Goal: Task Accomplishment & Management: Use online tool/utility

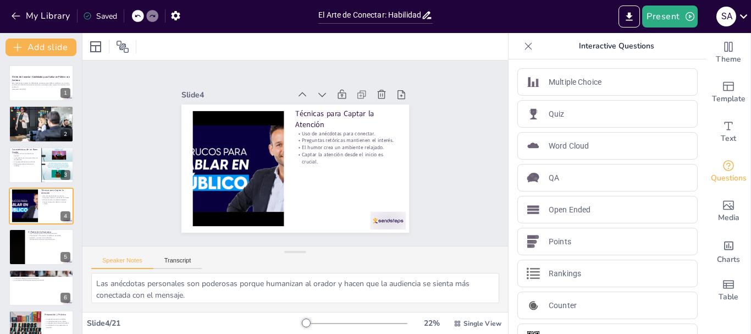
scroll to position [11, 0]
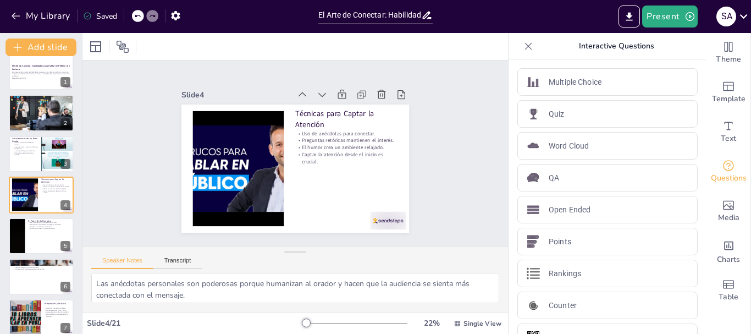
checkbox input "true"
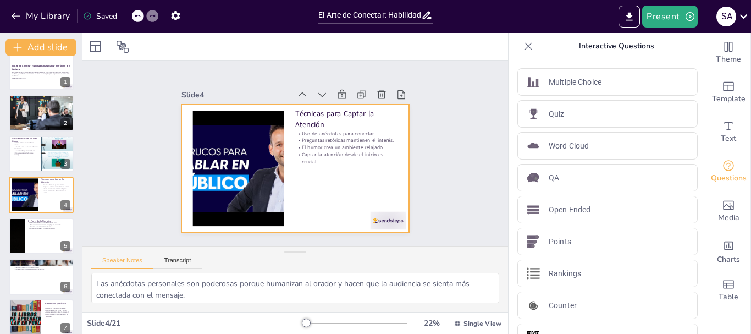
checkbox input "true"
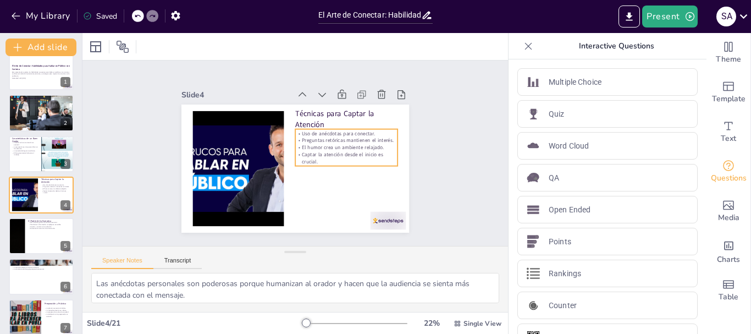
checkbox input "true"
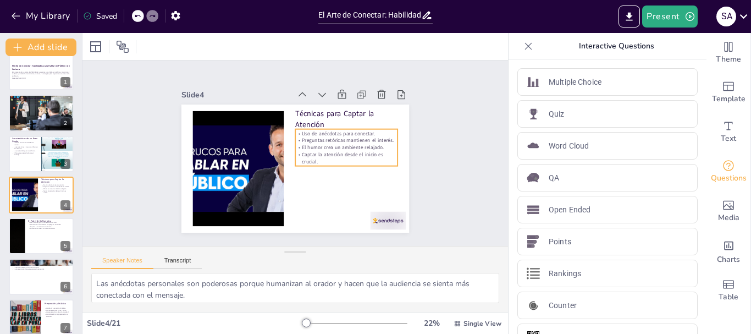
checkbox input "true"
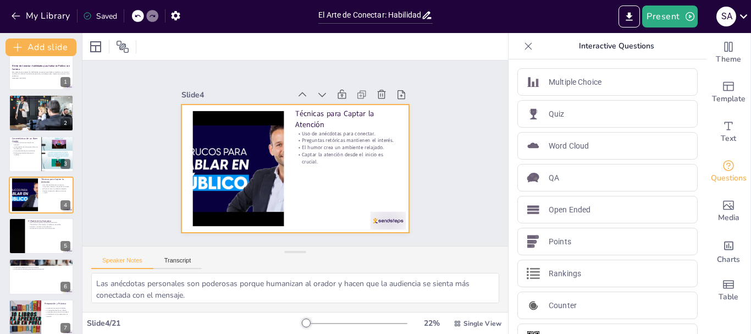
checkbox input "true"
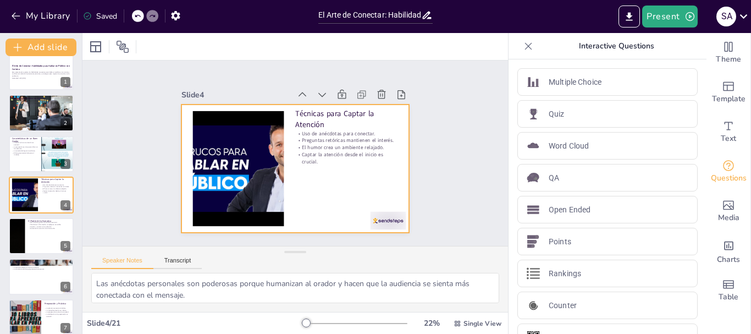
checkbox input "true"
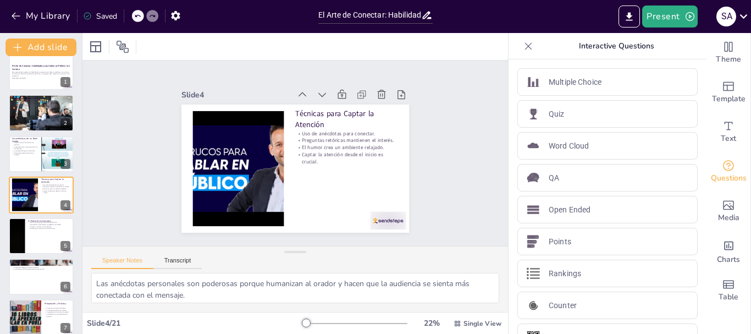
scroll to position [26, 0]
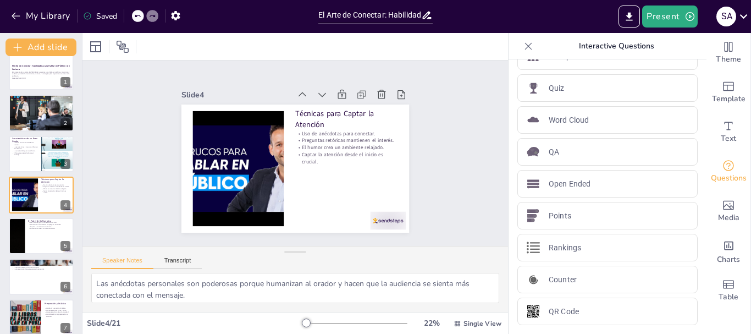
checkbox input "true"
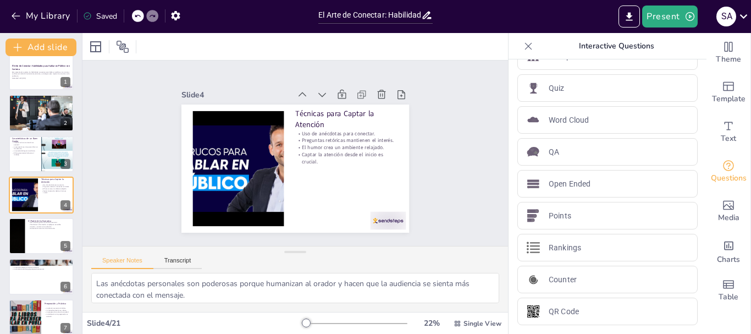
checkbox input "true"
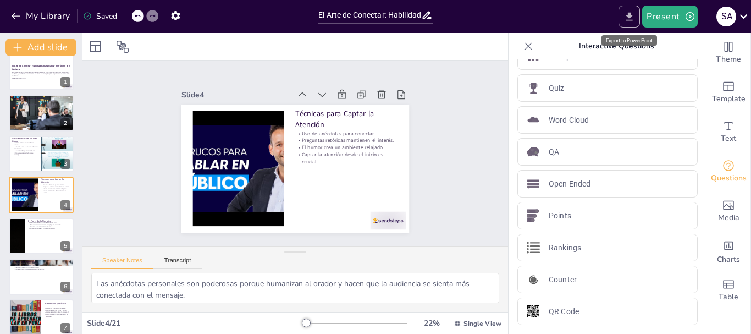
click at [630, 15] on icon "Export to PowerPoint" at bounding box center [629, 16] width 7 height 8
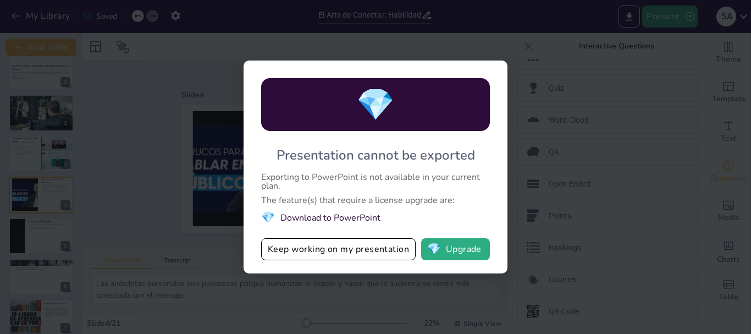
checkbox input "true"
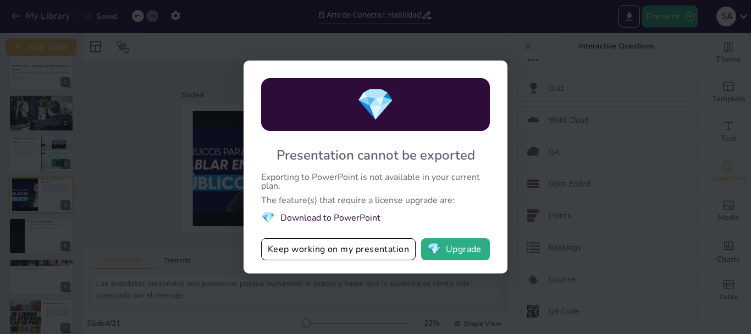
click at [427, 207] on div "💎 Presentation cannot be exported Exporting to PowerPoint is not available in y…" at bounding box center [376, 166] width 264 height 213
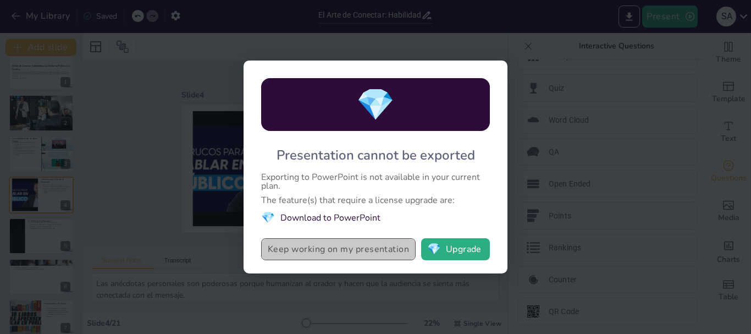
click at [352, 246] on button "Keep working on my presentation" at bounding box center [338, 249] width 155 height 22
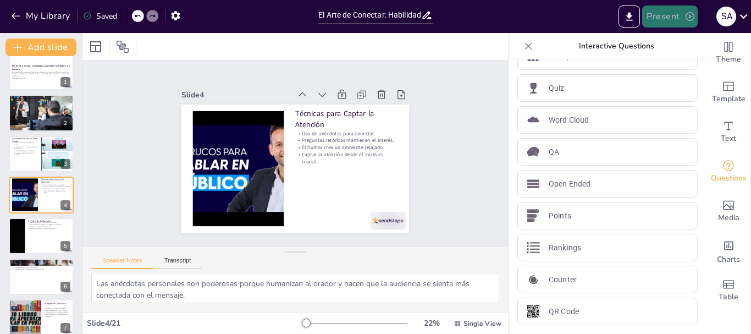
click at [659, 15] on button "Present" at bounding box center [669, 16] width 55 height 22
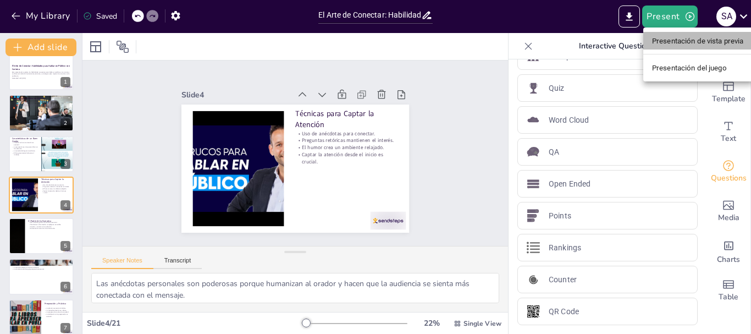
click at [688, 38] on font "Presentación de vista previa" at bounding box center [698, 41] width 92 height 8
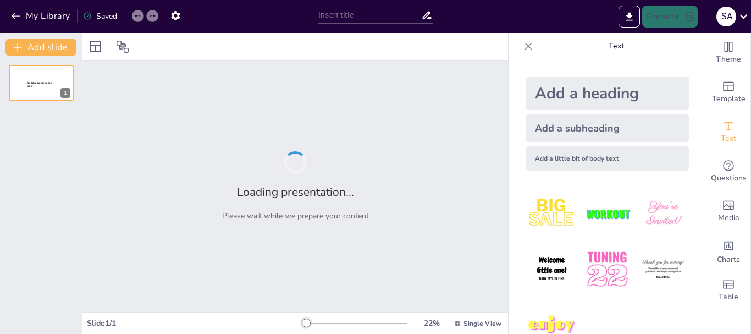
type input "El Arte de Conectar: Habilidades para Hablar en Público con Carisma"
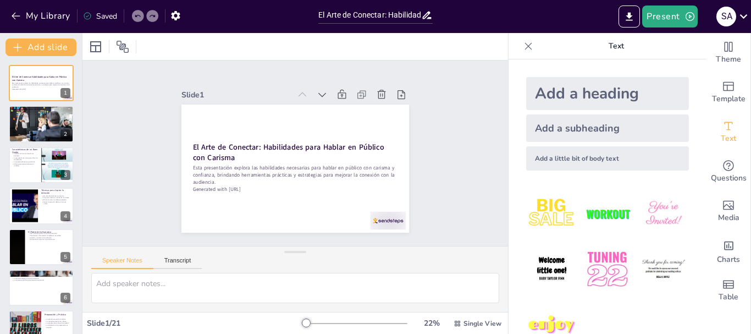
checkbox input "true"
